Goal: Information Seeking & Learning: Check status

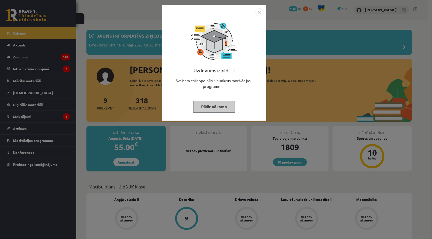
click at [209, 109] on button "Pildīt nākamo" at bounding box center [214, 107] width 42 height 12
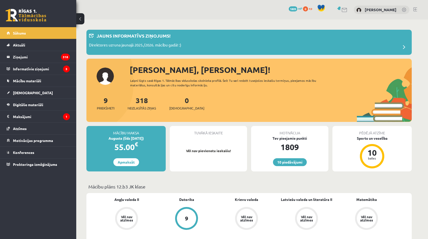
click at [388, 9] on link "[PERSON_NAME]" at bounding box center [381, 9] width 32 height 5
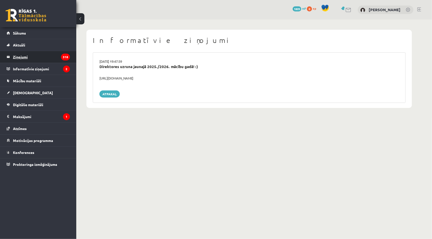
click at [47, 57] on legend "Ziņojumi 318" at bounding box center [41, 57] width 57 height 12
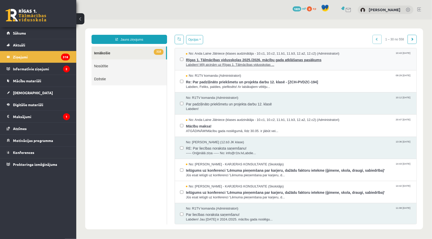
click at [230, 65] on span "Labdien! Mīļi aicinām uz Rīgas 1. Tālmācības vidusskolas ..." at bounding box center [299, 64] width 226 height 5
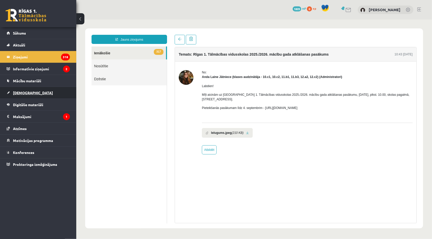
click at [35, 98] on link "[DEMOGRAPHIC_DATA]" at bounding box center [38, 93] width 63 height 12
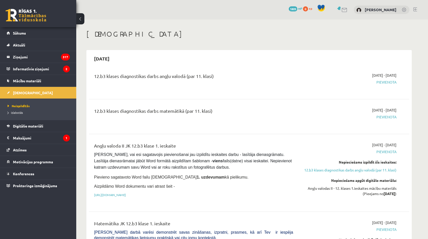
drag, startPoint x: 93, startPoint y: 74, endPoint x: 220, endPoint y: 75, distance: 127.4
click at [220, 75] on div "12.b3 klases diagnostikas darbs angļu valodā (par 11. klasi)" at bounding box center [193, 82] width 207 height 18
click at [220, 75] on div "12.b3 klases diagnostikas darbs angļu valodā (par 11. klasi)" at bounding box center [193, 77] width 199 height 9
click at [215, 76] on div "12.b3 klases diagnostikas darbs angļu valodā (par 11. klasi)" at bounding box center [193, 77] width 199 height 9
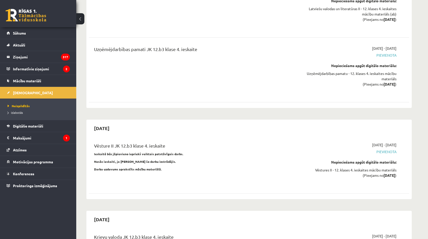
scroll to position [2800, 0]
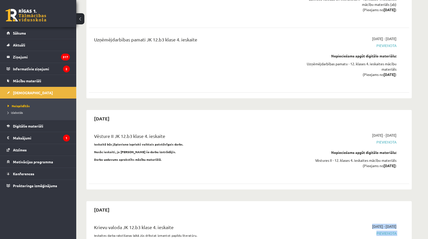
drag, startPoint x: 293, startPoint y: 199, endPoint x: 402, endPoint y: 206, distance: 109.6
drag, startPoint x: 402, startPoint y: 206, endPoint x: 398, endPoint y: 206, distance: 3.8
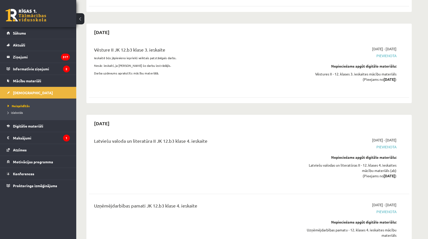
scroll to position [2590, 0]
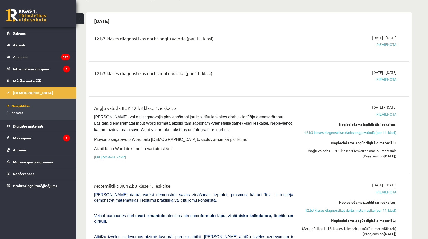
scroll to position [0, 0]
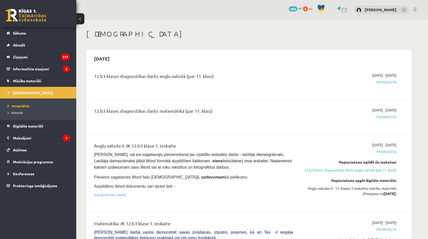
drag, startPoint x: 270, startPoint y: 69, endPoint x: 267, endPoint y: 68, distance: 2.7
click at [269, 69] on div "12.b3 klases diagnostikas darbs angļu valodā (par 11. klasi) 2025-09-01 - 2025-…" at bounding box center [249, 82] width 320 height 28
click at [385, 11] on link "[PERSON_NAME]" at bounding box center [381, 9] width 32 height 5
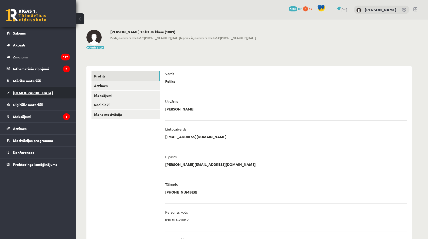
click at [26, 90] on link "[DEMOGRAPHIC_DATA]" at bounding box center [38, 93] width 63 height 12
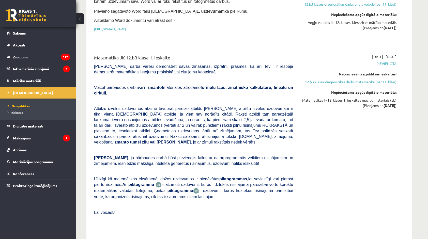
scroll to position [178, 0]
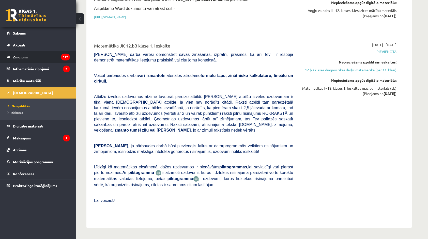
click at [49, 56] on legend "Ziņojumi 317" at bounding box center [41, 57] width 57 height 12
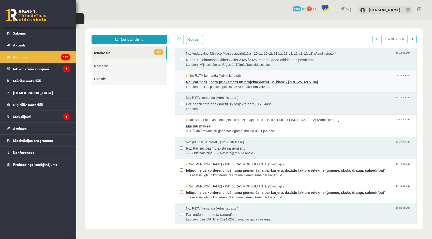
click at [209, 85] on span "Labdien, Feliks, paldies, piefiksēts! Ar labākajiem vēlēju..." at bounding box center [299, 86] width 226 height 5
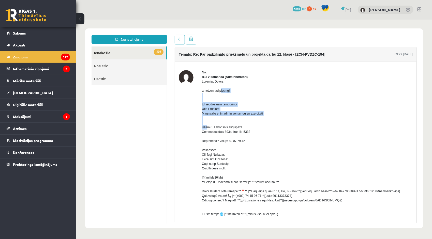
drag, startPoint x: 202, startPoint y: 95, endPoint x: 268, endPoint y: 118, distance: 70.0
click at [268, 118] on div "No: R1TV komanda (Administratori) nfd64lir. (29 KB) Atbildēt" at bounding box center [295, 195] width 234 height 251
click at [268, 118] on div at bounding box center [307, 182] width 211 height 206
click at [267, 118] on div at bounding box center [307, 182] width 211 height 206
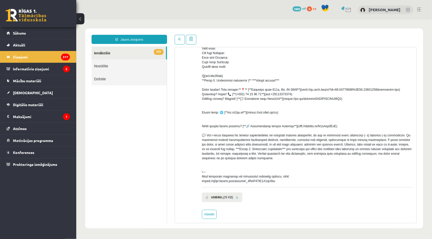
scroll to position [110, 0]
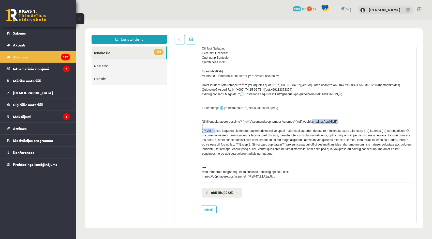
drag, startPoint x: 288, startPoint y: 121, endPoint x: 329, endPoint y: 123, distance: 41.2
click at [329, 123] on div at bounding box center [307, 76] width 211 height 206
copy div "//discord.gg/S5aXwm2ZzC) 💬"
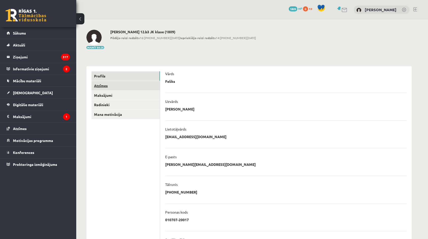
click at [123, 83] on link "Atzīmes" at bounding box center [126, 85] width 68 height 9
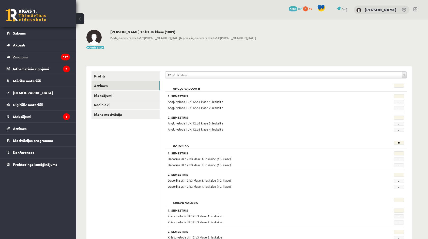
click at [21, 16] on link at bounding box center [26, 15] width 41 height 13
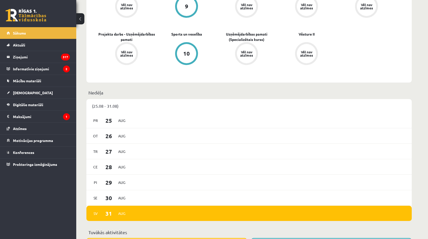
scroll to position [153, 0]
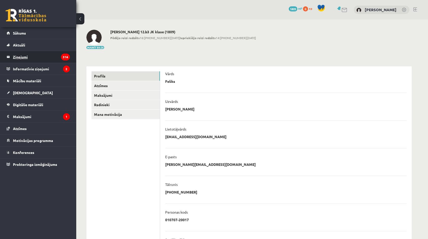
click at [40, 58] on legend "Ziņojumi 316" at bounding box center [41, 57] width 57 height 12
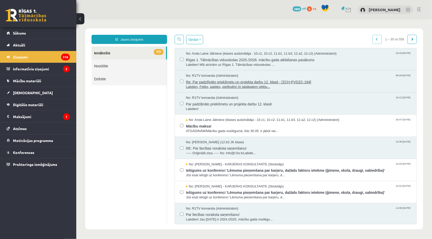
click at [217, 85] on span "Labdien, Feliks, paldies, piefiksēts! Ar labākajiem vēlēju..." at bounding box center [299, 86] width 226 height 5
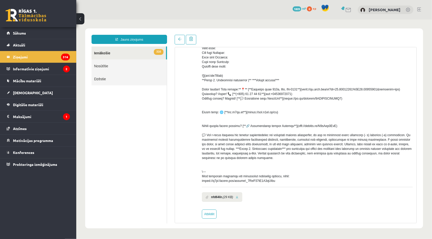
scroll to position [110, 0]
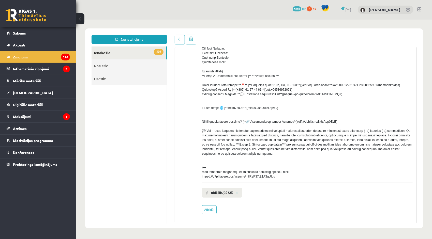
click at [35, 55] on legend "Ziņojumi 316" at bounding box center [41, 57] width 57 height 12
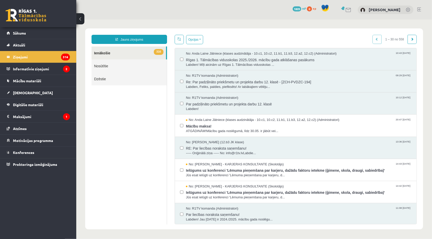
scroll to position [0, 0]
click at [230, 64] on span "Labdien! Mīļi aicinām uz Rīgas 1. Tālmācības vidusskolas ..." at bounding box center [299, 64] width 226 height 5
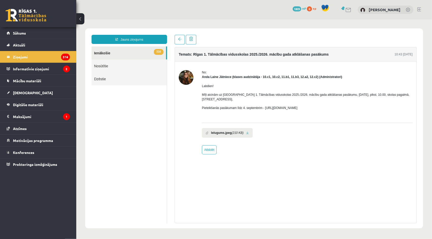
click at [136, 53] on link "316 Ienākošie" at bounding box center [128, 52] width 74 height 13
